Goal: Information Seeking & Learning: Find specific fact

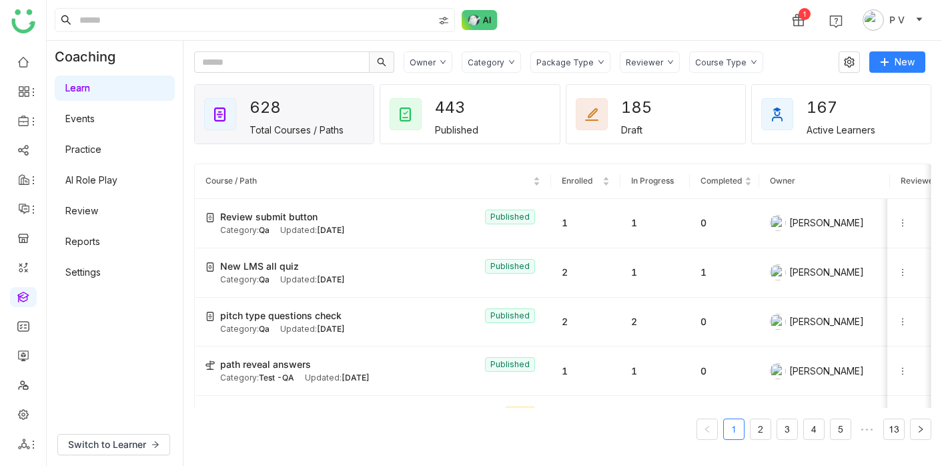
click at [216, 36] on div "1 P V" at bounding box center [495, 20] width 896 height 40
click at [200, 17] on input at bounding box center [255, 20] width 356 height 23
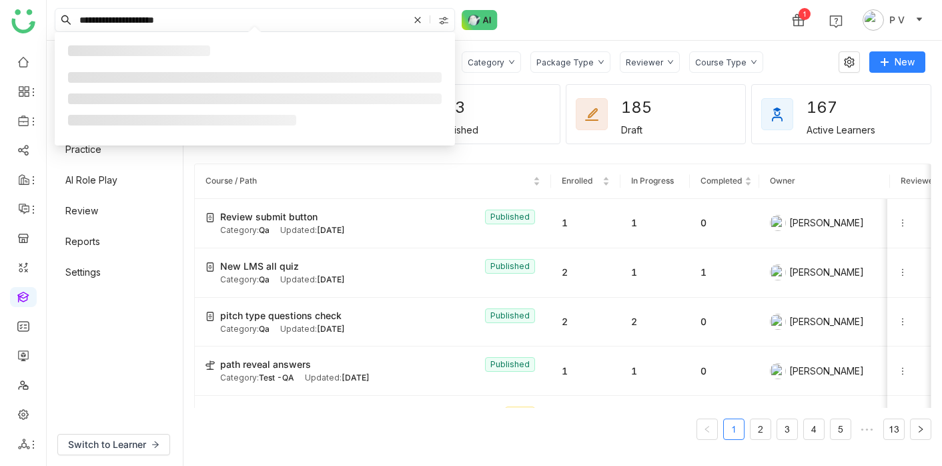
type input "**********"
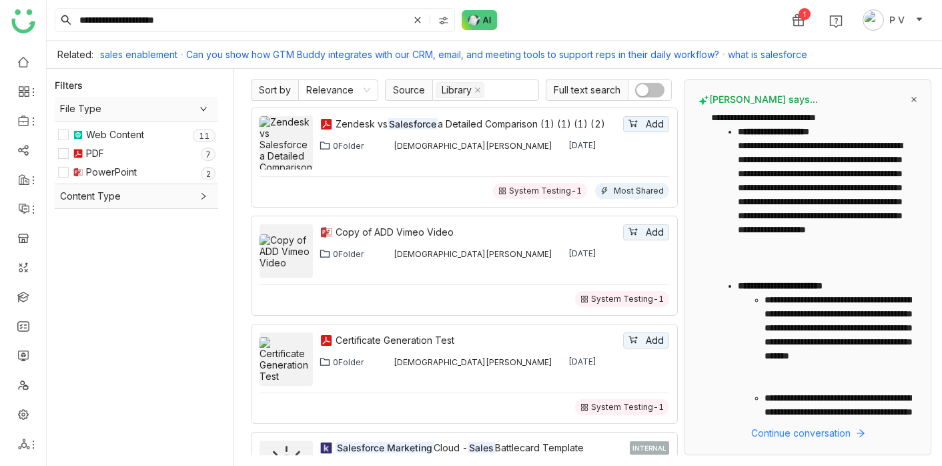
click at [601, 92] on span "Full text search" at bounding box center [587, 89] width 82 height 21
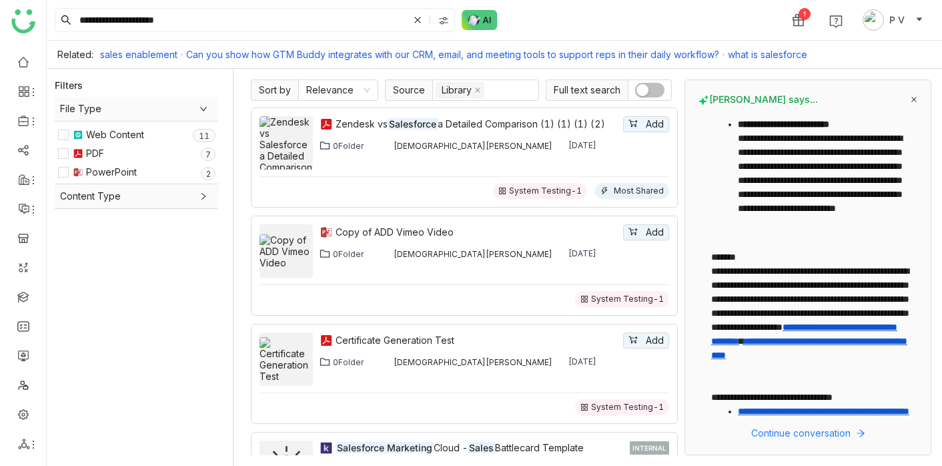
scroll to position [764, 0]
click at [819, 434] on span "Continue conversation" at bounding box center [800, 433] width 99 height 15
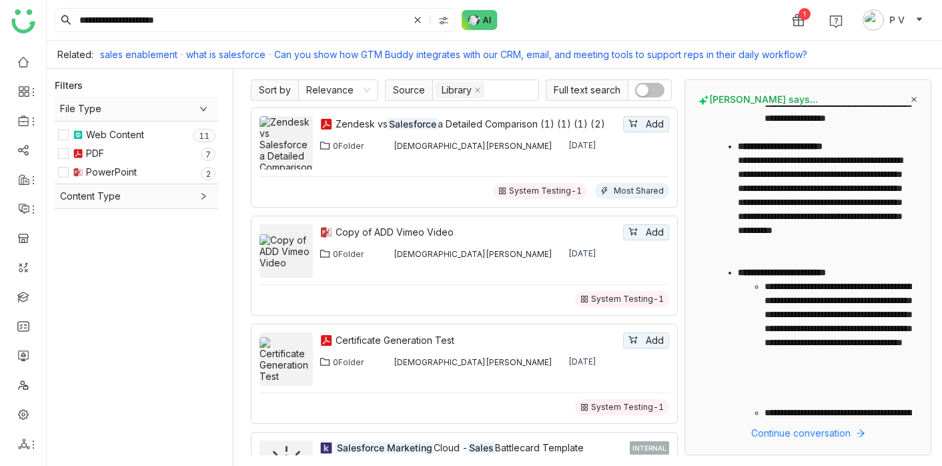
click at [912, 101] on icon at bounding box center [914, 99] width 5 height 5
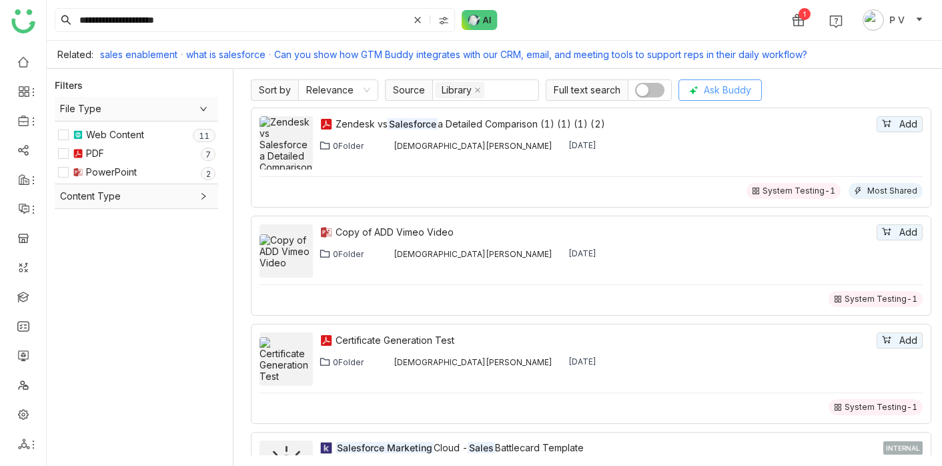
click at [697, 85] on icon at bounding box center [693, 89] width 9 height 9
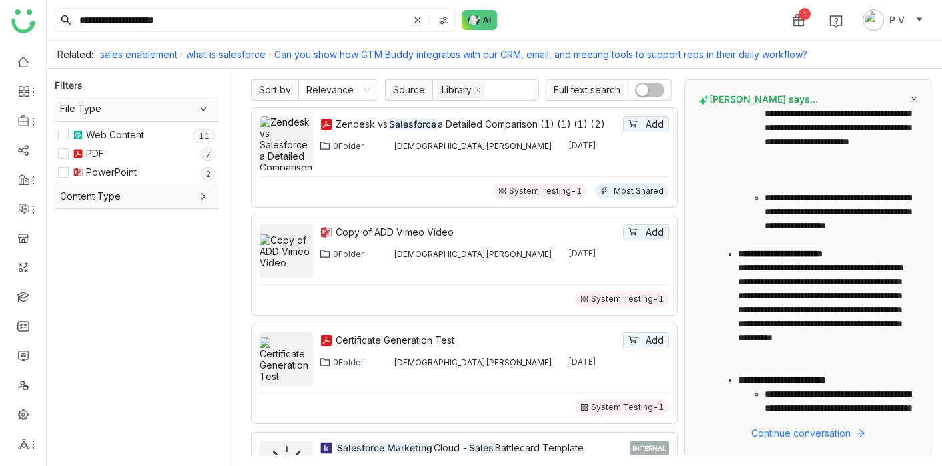
scroll to position [736, 0]
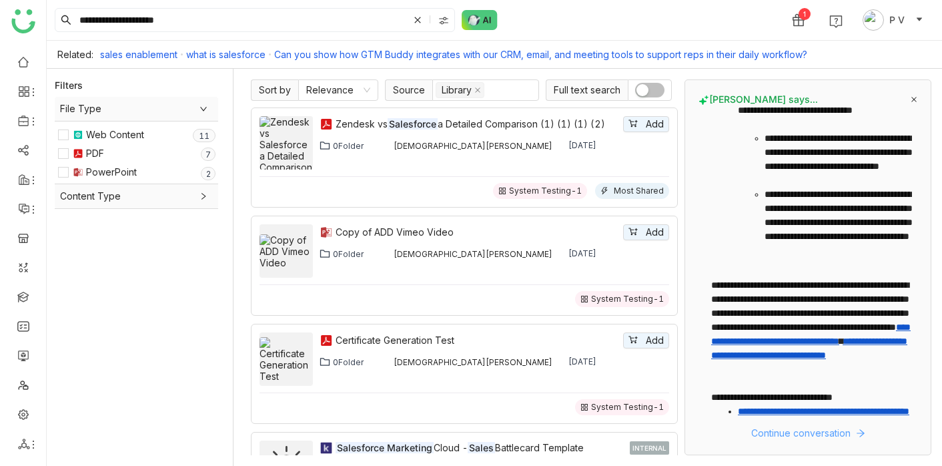
click at [763, 430] on span "Continue conversation" at bounding box center [800, 433] width 99 height 15
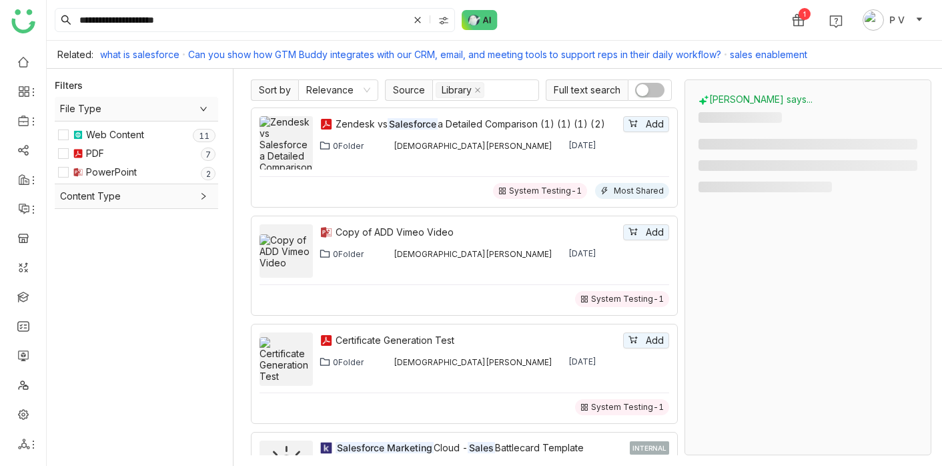
click at [917, 93] on div "[PERSON_NAME] says..." at bounding box center [808, 267] width 219 height 348
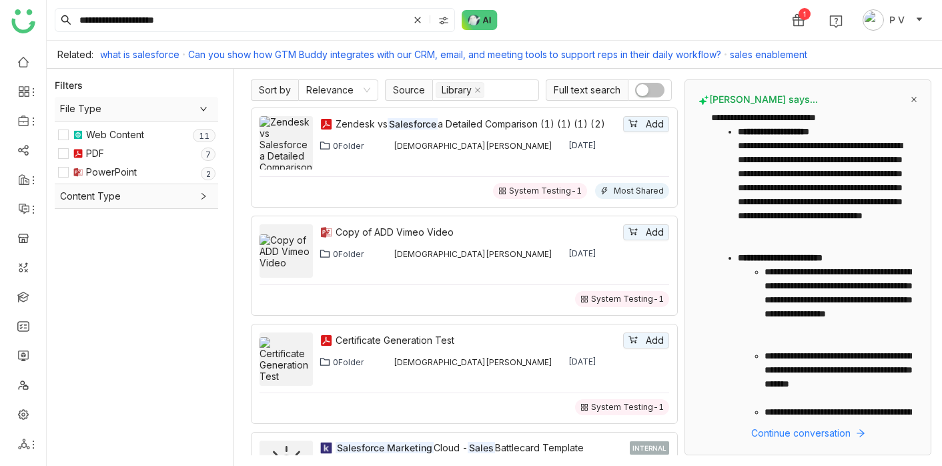
click at [914, 99] on icon at bounding box center [914, 99] width 5 height 5
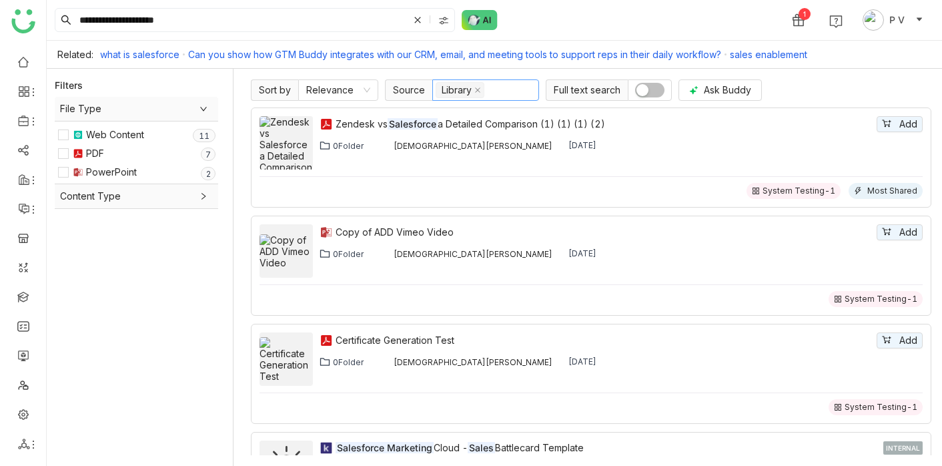
click at [498, 89] on nz-select-top-control "Library" at bounding box center [485, 89] width 107 height 21
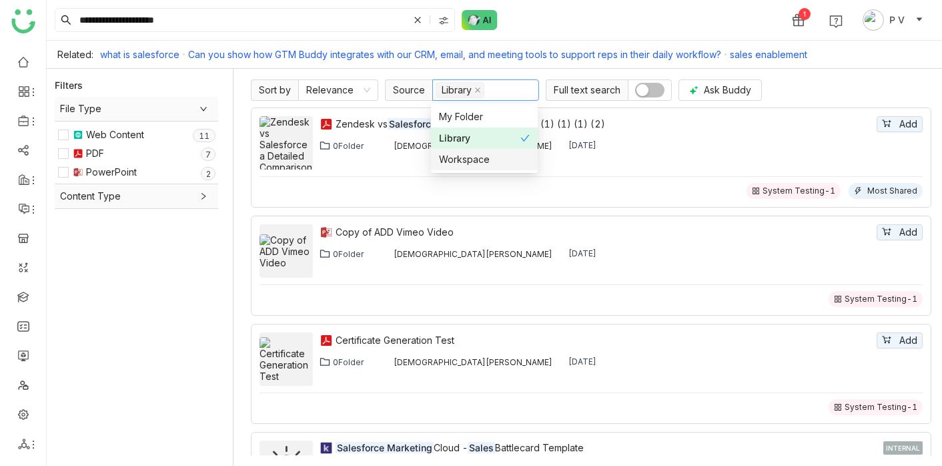
click at [486, 162] on div "Workspace" at bounding box center [484, 159] width 91 height 15
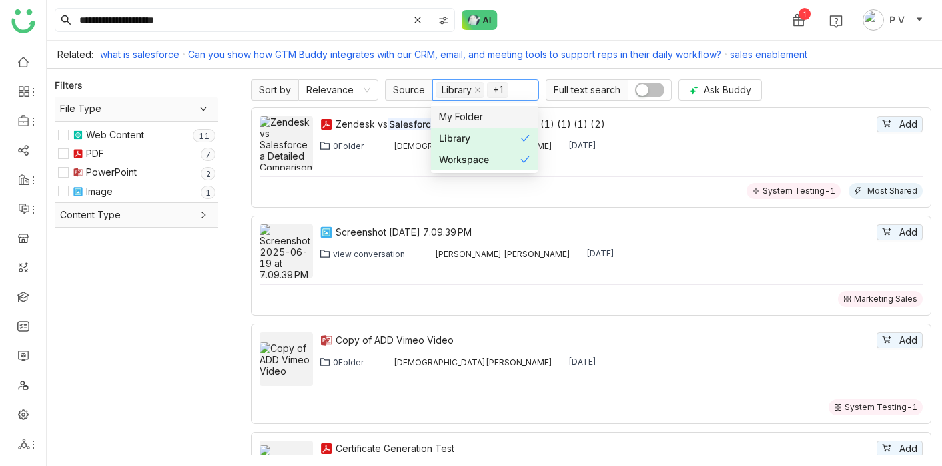
click at [502, 122] on div "My Folder" at bounding box center [484, 116] width 91 height 15
click at [363, 95] on nz-select-item "Relevance" at bounding box center [338, 90] width 64 height 20
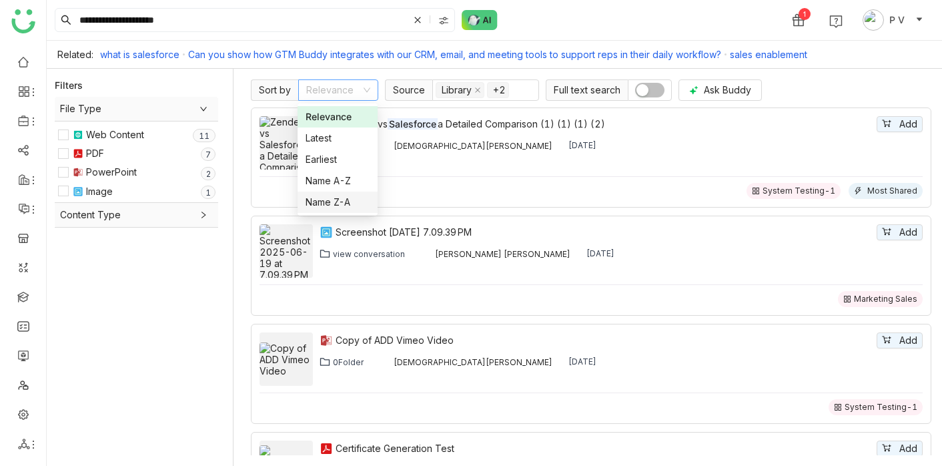
click at [182, 254] on div "File Type Web Content 0 1 2 3 4 5 6 7 8 9 0 1 2 3 4 5 6 7 8 9 PDF 0 1 2 3 4 5 6…" at bounding box center [144, 277] width 178 height 361
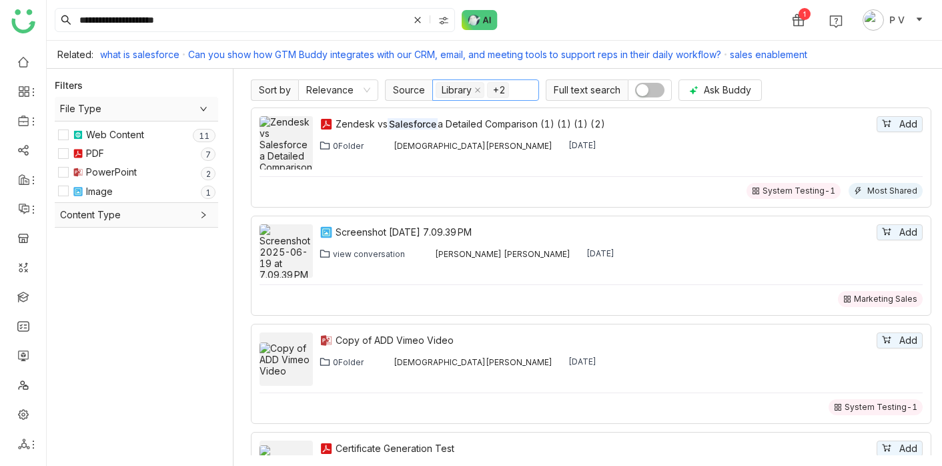
click at [518, 91] on input at bounding box center [517, 90] width 3 height 16
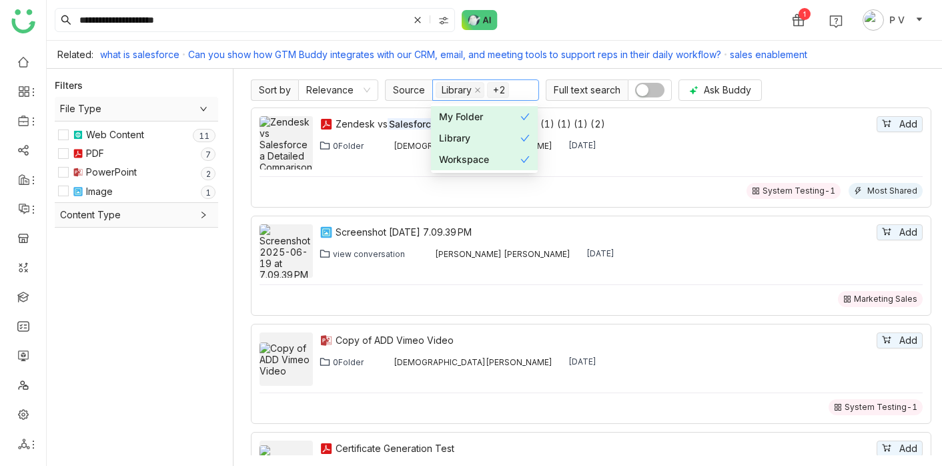
click at [170, 326] on div "File Type Web Content 0 1 2 3 4 5 6 7 8 9 0 1 2 3 4 5 6 7 8 9 PDF 0 1 2 3 4 5 6…" at bounding box center [144, 277] width 178 height 361
